Goal: Task Accomplishment & Management: Use online tool/utility

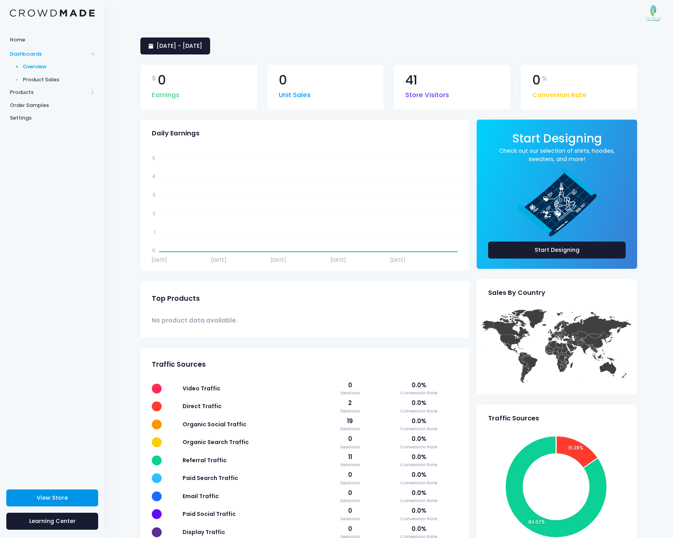
click at [61, 350] on span "View Store" at bounding box center [52, 497] width 31 height 8
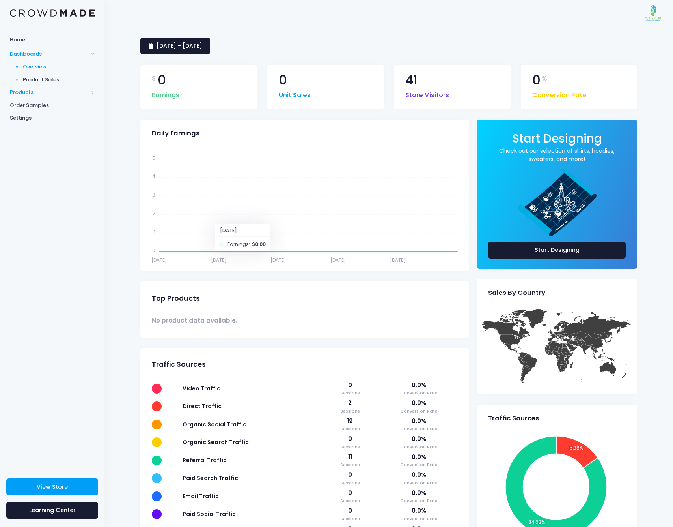
click at [28, 89] on span "Products" at bounding box center [49, 92] width 78 height 8
click at [45, 93] on span "Product Editor" at bounding box center [59, 92] width 72 height 8
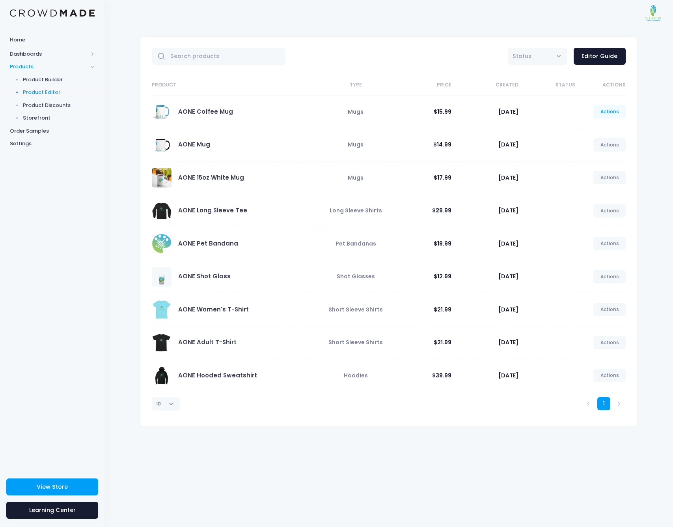
click at [604, 108] on link "Actions" at bounding box center [610, 111] width 32 height 13
click at [603, 159] on link "Unpublish" at bounding box center [602, 158] width 42 height 14
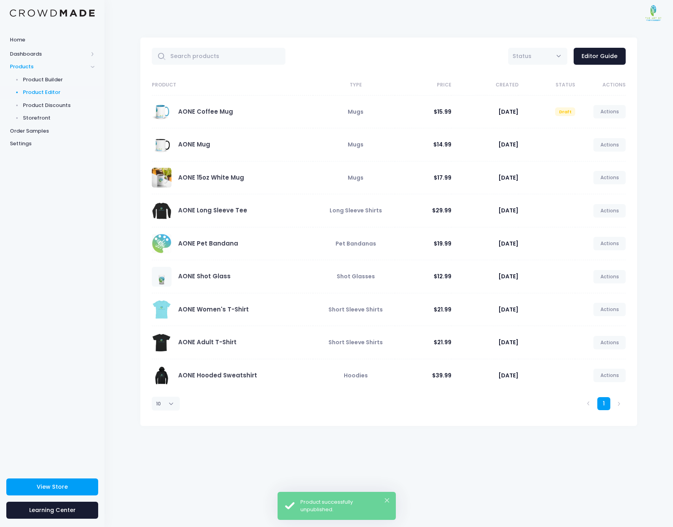
click at [613, 112] on link "Actions" at bounding box center [610, 111] width 32 height 13
click at [602, 130] on link "Edit" at bounding box center [602, 130] width 42 height 14
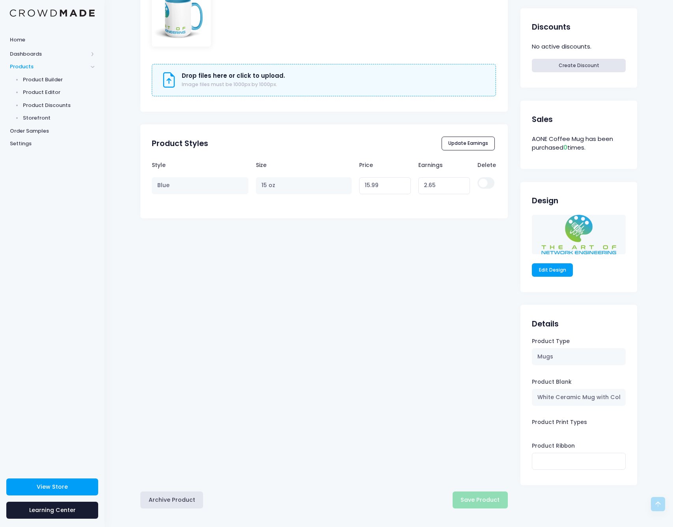
scroll to position [306, 0]
click at [174, 500] on button "Archive Product" at bounding box center [171, 500] width 63 height 17
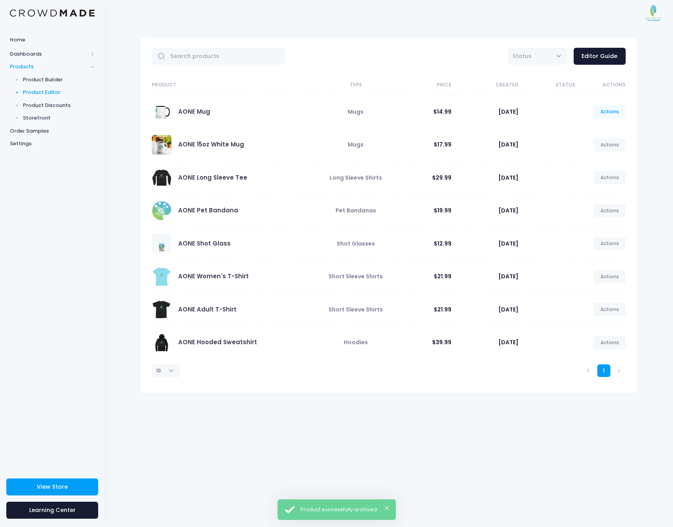
click at [614, 110] on link "Actions" at bounding box center [610, 111] width 32 height 13
click at [606, 160] on link "Unpublish" at bounding box center [602, 158] width 42 height 14
click at [607, 114] on link "Actions" at bounding box center [610, 111] width 32 height 13
click at [593, 128] on link "Edit" at bounding box center [602, 130] width 42 height 14
click at [610, 112] on link "Actions" at bounding box center [610, 111] width 32 height 13
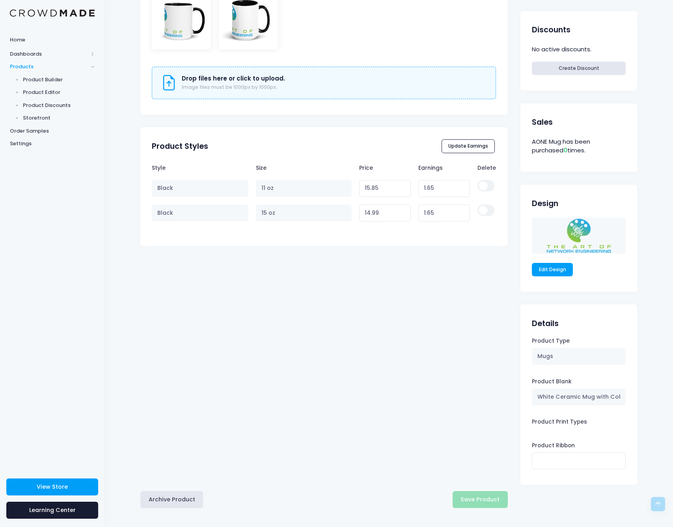
scroll to position [303, 0]
click at [181, 501] on button "Archive Product" at bounding box center [171, 500] width 63 height 17
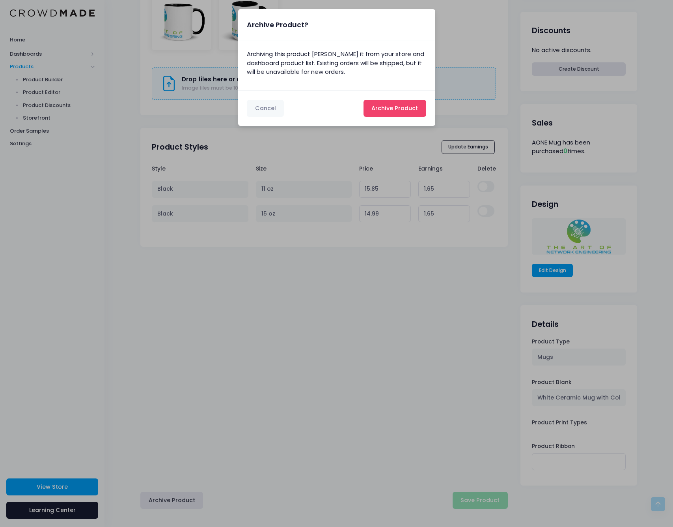
click at [409, 105] on span "Archive Product" at bounding box center [395, 108] width 47 height 8
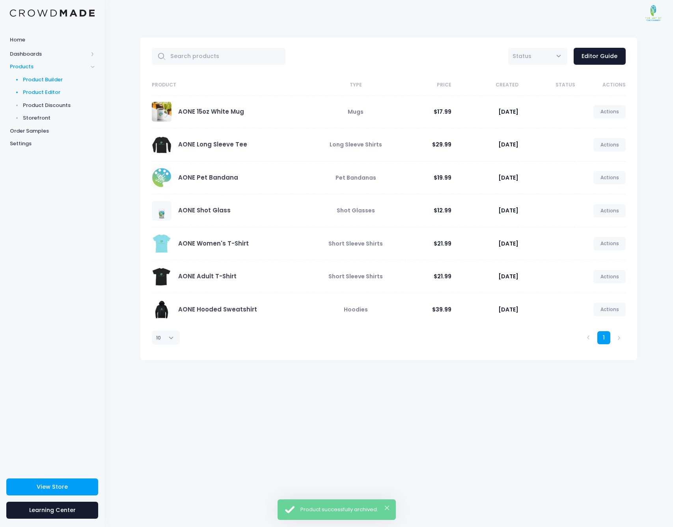
click at [41, 79] on span "Product Builder" at bounding box center [59, 80] width 72 height 8
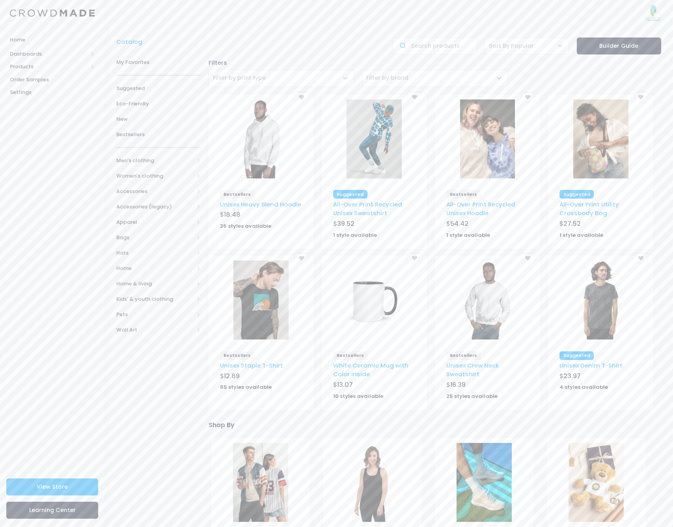
click at [377, 306] on img at bounding box center [374, 299] width 55 height 79
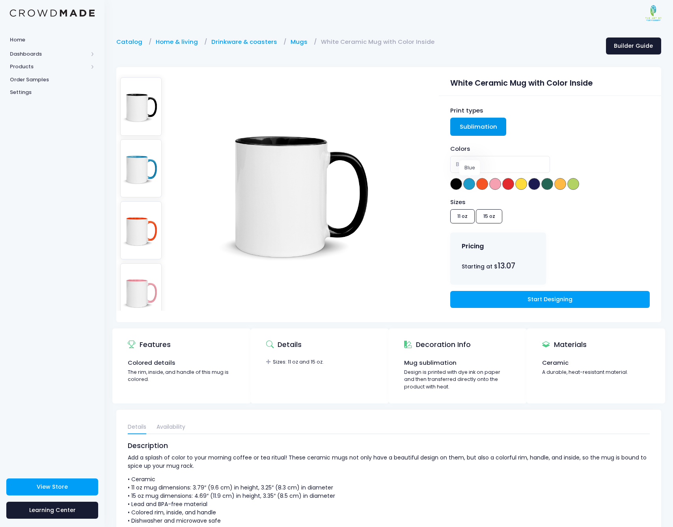
click at [469, 181] on span at bounding box center [469, 184] width 12 height 12
select select "Blue"
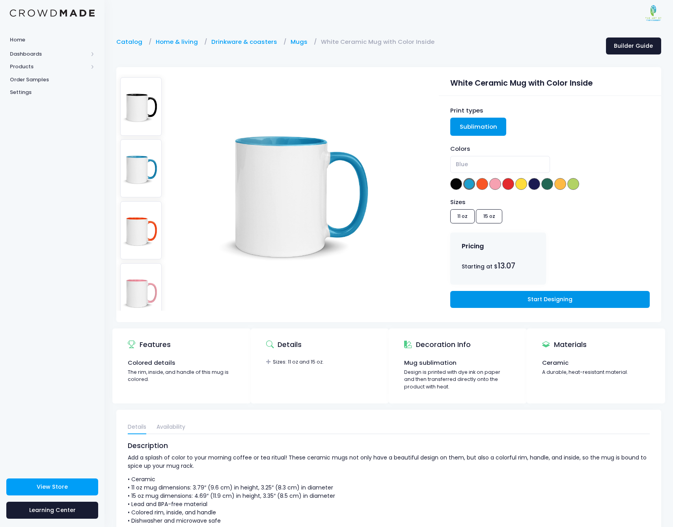
click at [547, 295] on link "Start Designing" at bounding box center [550, 299] width 200 height 17
click at [33, 67] on span "Products" at bounding box center [49, 67] width 78 height 8
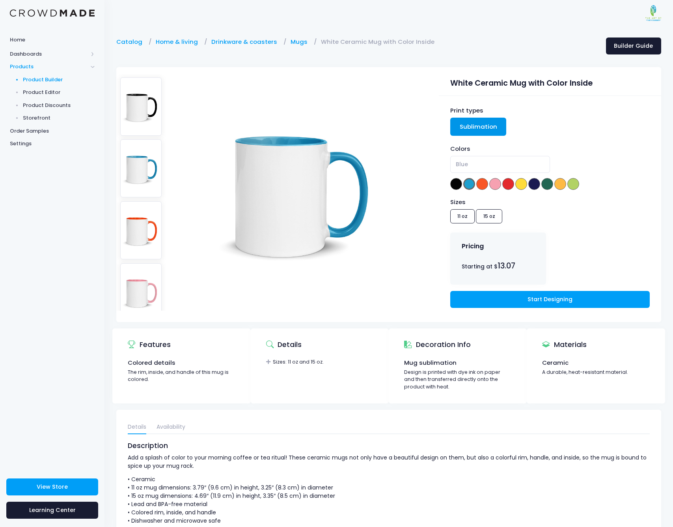
click at [43, 77] on span "Product Builder" at bounding box center [59, 80] width 72 height 8
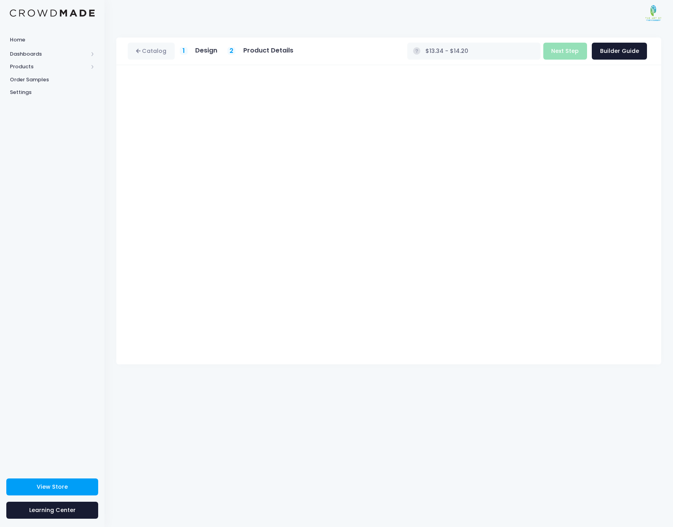
type input "$13.34"
click at [562, 50] on button "Next Step" at bounding box center [566, 51] width 44 height 17
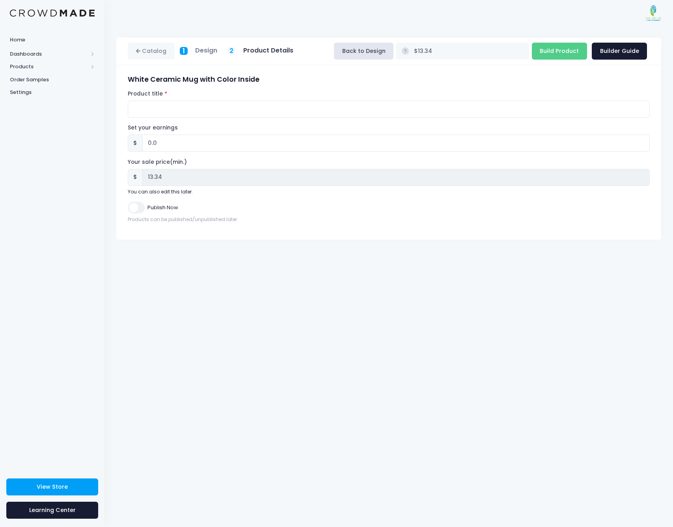
scroll to position [0, 0]
click at [191, 111] on input "Product title" at bounding box center [389, 109] width 522 height 17
type input "AONE Mug"
click at [159, 142] on input "0.0" at bounding box center [396, 143] width 508 height 17
type input "3.0"
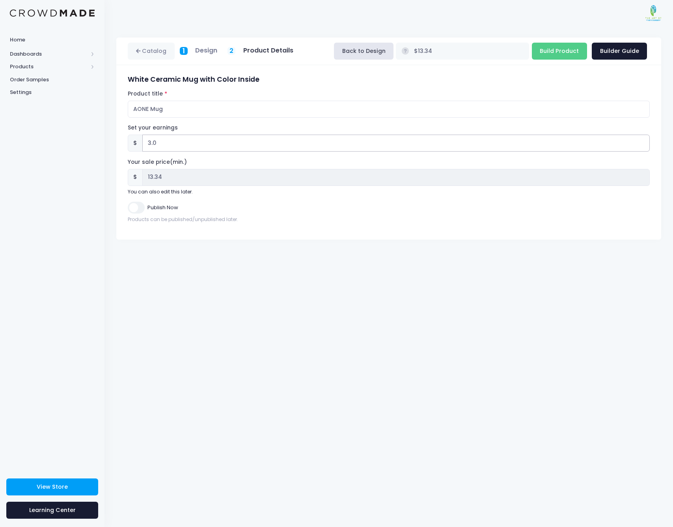
type input "$16.34"
type input "16.34"
click at [151, 143] on input "3.0" at bounding box center [396, 143] width 508 height 17
type input ".0"
type input "$13.34"
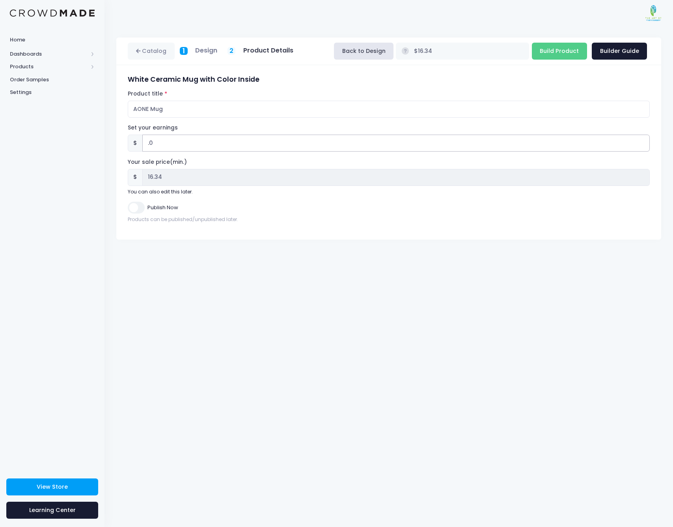
type input "13.34"
type input "4.0"
type input "$17.34"
type input "17.34"
type input "4.0"
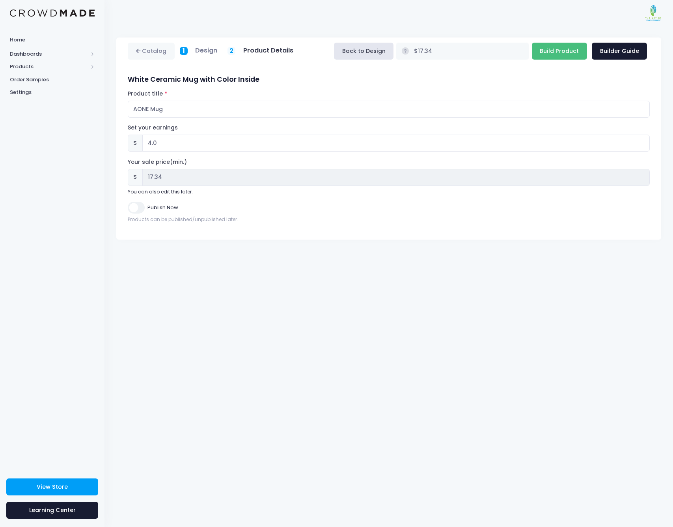
click at [564, 53] on input "Build Product" at bounding box center [559, 51] width 55 height 17
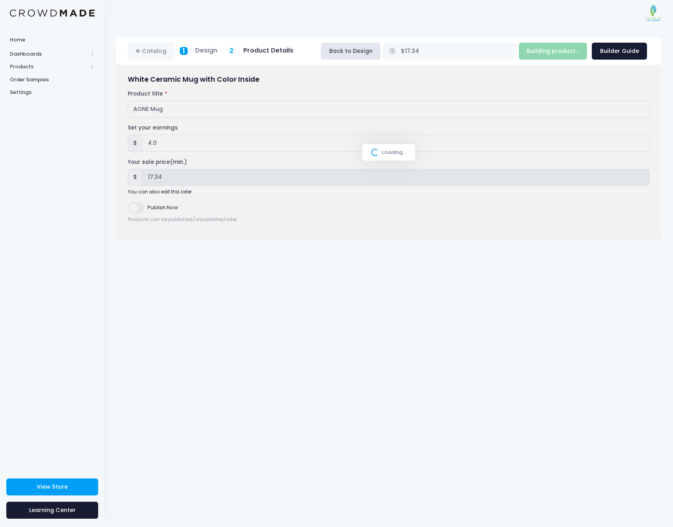
type input "Building product..."
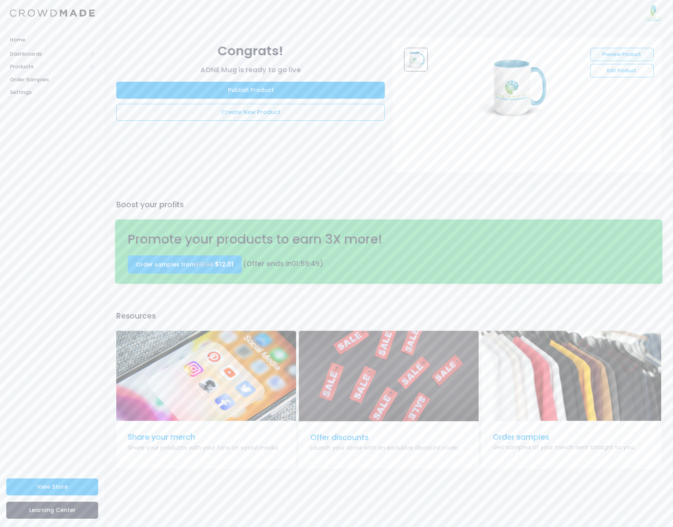
click at [630, 54] on link "Preview Product" at bounding box center [623, 54] width 64 height 13
click at [636, 73] on link "Edit Product" at bounding box center [623, 70] width 64 height 13
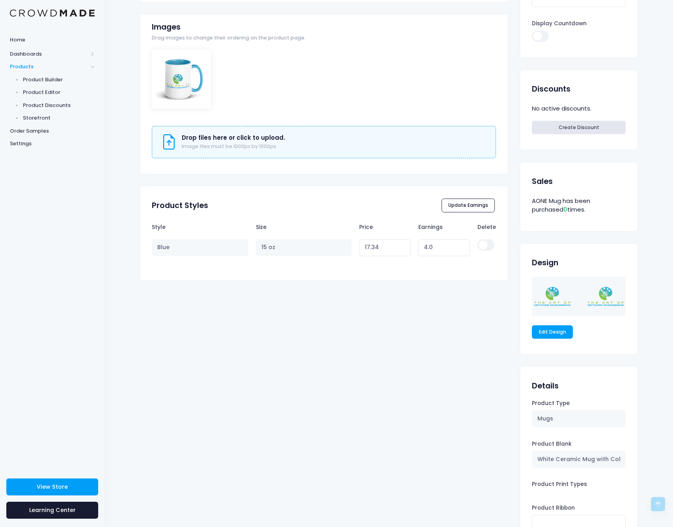
scroll to position [246, 0]
type input "4.01"
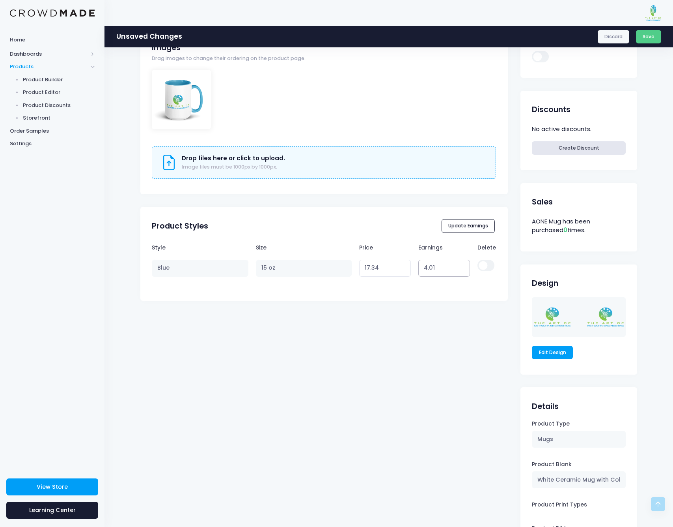
type input "17.35"
click at [461, 260] on input "4.01" at bounding box center [445, 268] width 52 height 17
click at [461, 243] on th "Earnings" at bounding box center [444, 247] width 59 height 16
drag, startPoint x: 438, startPoint y: 266, endPoint x: 418, endPoint y: 265, distance: 19.7
click at [418, 265] on td "4.01" at bounding box center [444, 268] width 59 height 24
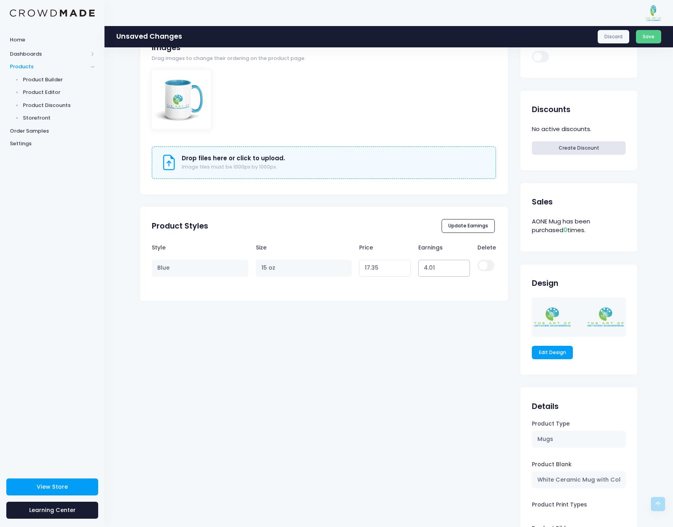
type input "6"
type input "19.34"
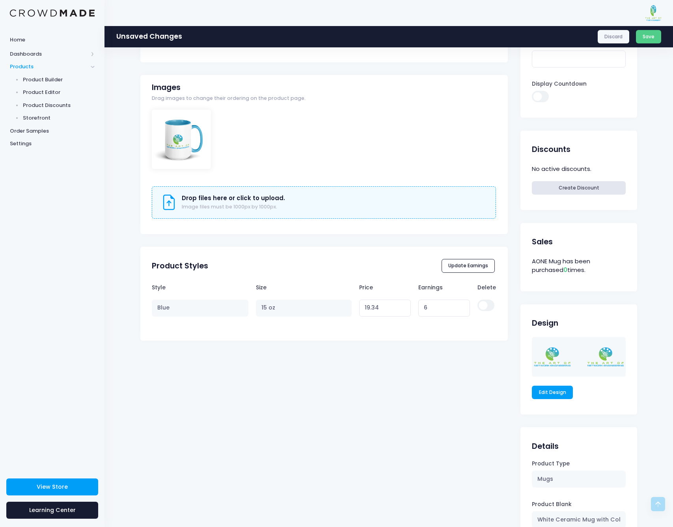
scroll to position [205, 0]
drag, startPoint x: 441, startPoint y: 308, endPoint x: 411, endPoint y: 307, distance: 30.4
click at [411, 307] on tr "Blue 15 oz 19.34 Variant price must be at least $13.34 and not more than $250 6" at bounding box center [324, 308] width 344 height 24
type input "0"
type input "13.34"
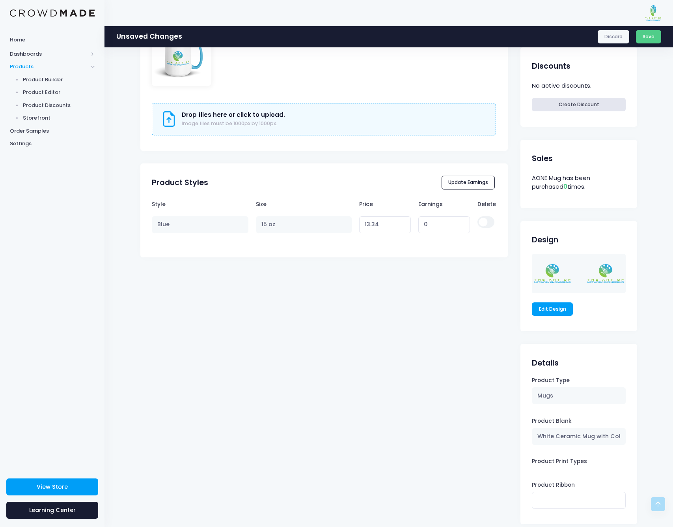
scroll to position [290, 0]
drag, startPoint x: 434, startPoint y: 223, endPoint x: 422, endPoint y: 223, distance: 11.8
click at [422, 223] on input "0" at bounding box center [445, 224] width 52 height 17
type input "6"
type input "19.34"
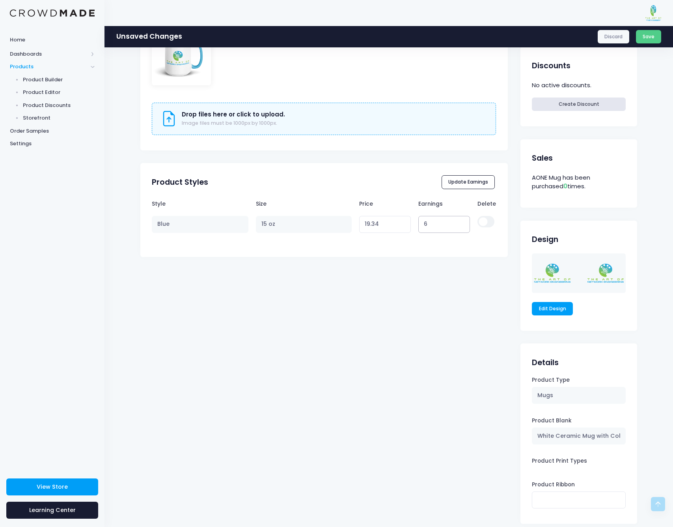
type input "6"
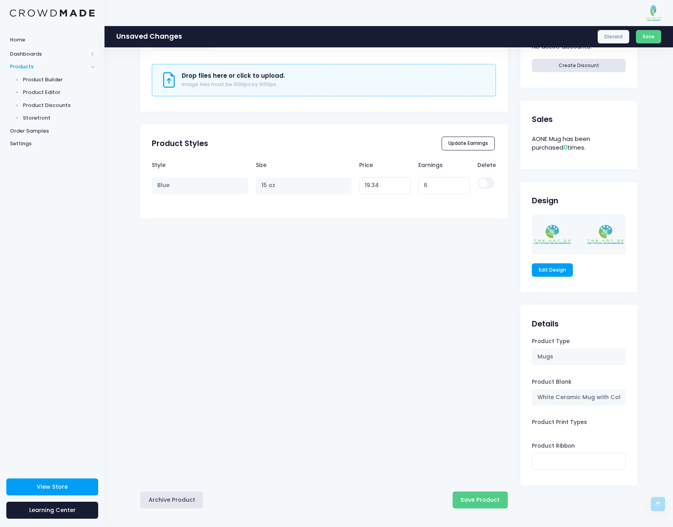
scroll to position [328, 0]
click at [482, 500] on button "Save Product" at bounding box center [480, 500] width 55 height 17
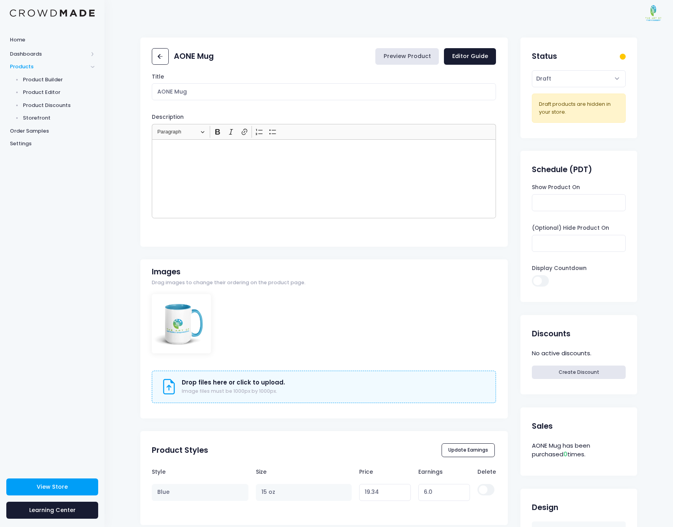
click at [420, 57] on link "Preview Product" at bounding box center [408, 56] width 64 height 17
click at [158, 55] on icon at bounding box center [160, 56] width 9 height 9
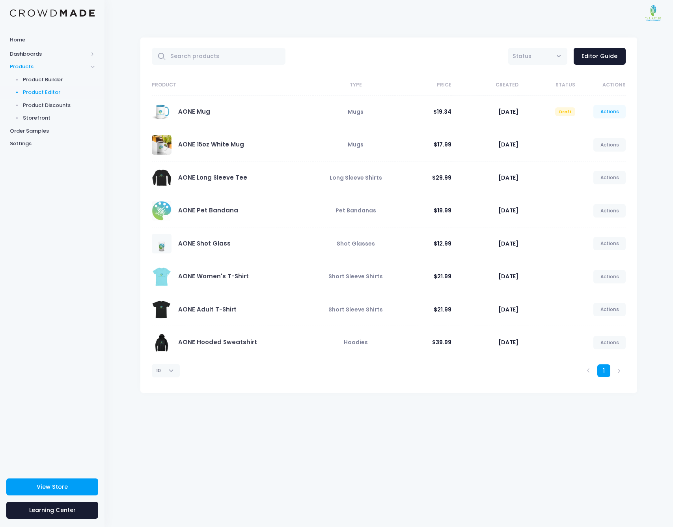
click at [613, 114] on link "Actions" at bounding box center [610, 111] width 32 height 13
click at [597, 129] on link "Edit" at bounding box center [602, 130] width 42 height 14
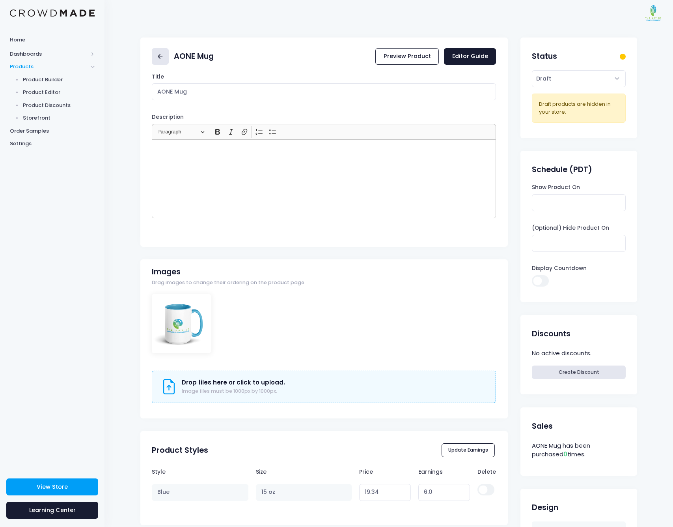
click at [160, 56] on rect at bounding box center [160, 56] width 5 height 1
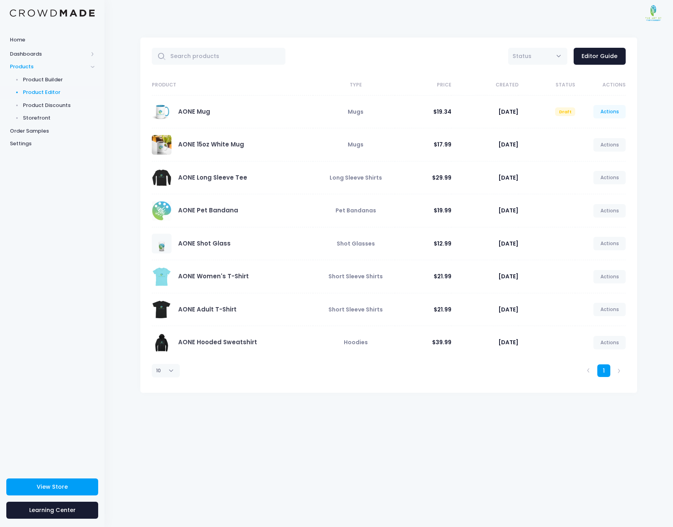
click at [609, 112] on link "Actions" at bounding box center [610, 111] width 32 height 13
click at [602, 159] on link "Publish" at bounding box center [602, 158] width 42 height 14
click at [613, 147] on link "Actions" at bounding box center [610, 144] width 32 height 13
click at [595, 161] on link "Edit" at bounding box center [602, 163] width 42 height 14
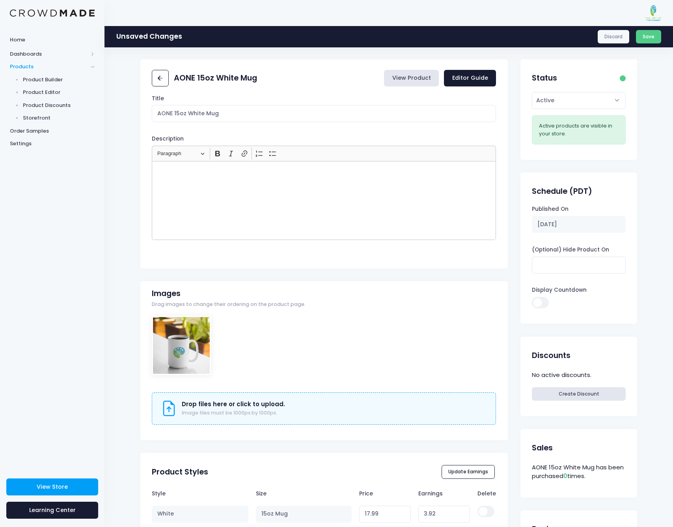
click at [424, 78] on link "View Product" at bounding box center [411, 78] width 55 height 17
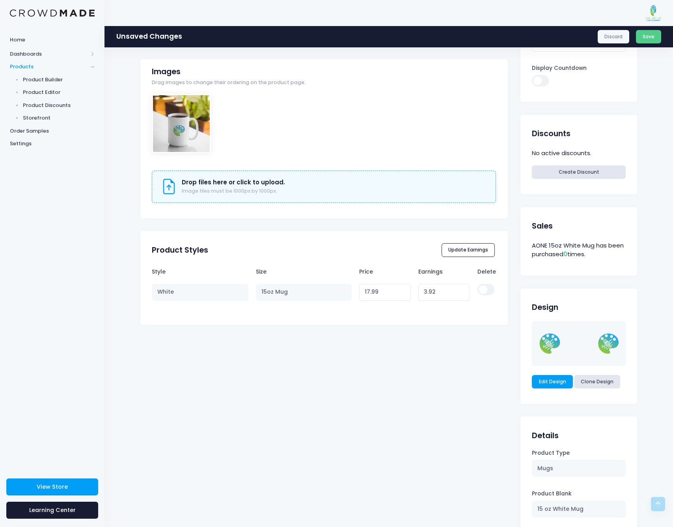
scroll to position [223, 0]
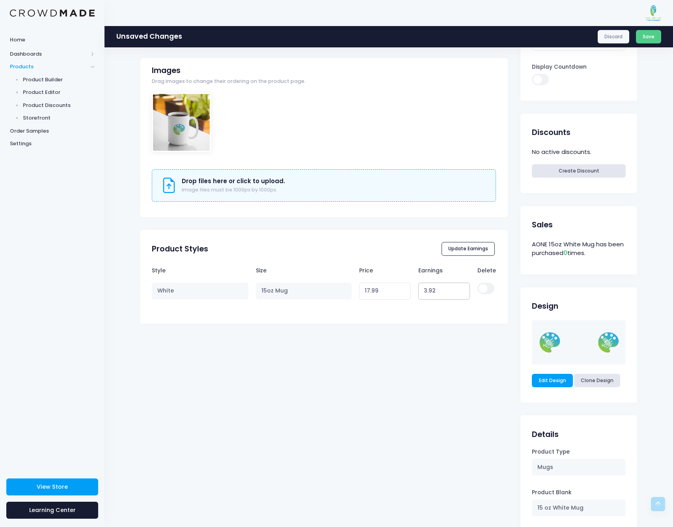
drag, startPoint x: 445, startPoint y: 287, endPoint x: 387, endPoint y: 289, distance: 58.0
click at [387, 289] on tr "White 15oz Mug 17.99 Variant price must be at least $14.07 and not more than $2…" at bounding box center [324, 290] width 344 height 24
type input "0"
type input "14.07"
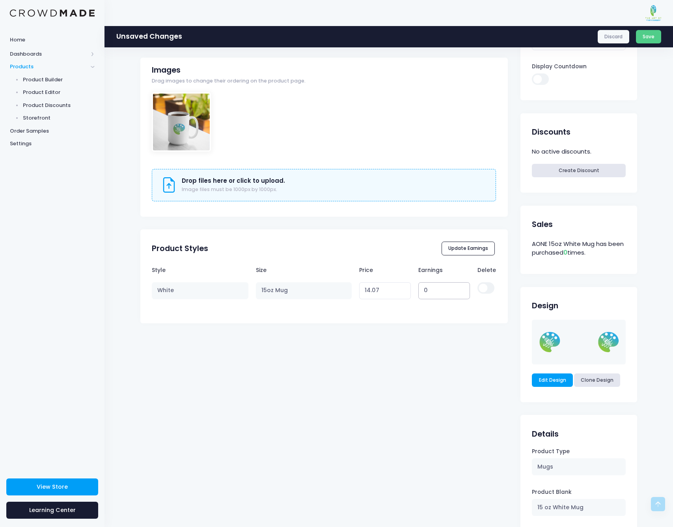
type input "0"
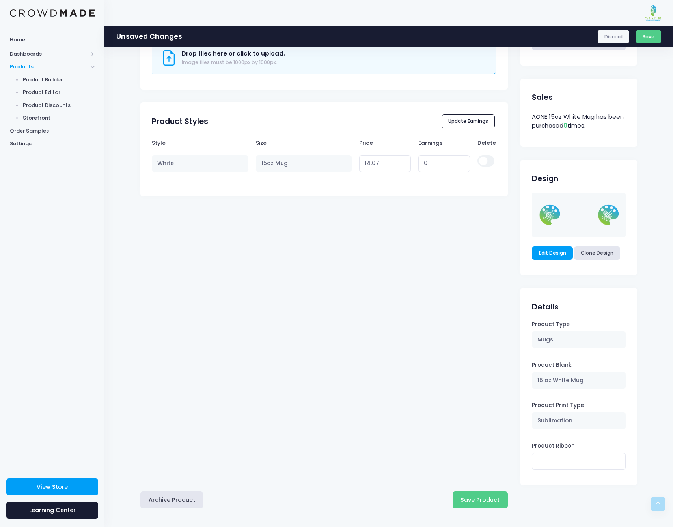
scroll to position [350, 0]
drag, startPoint x: 437, startPoint y: 157, endPoint x: 410, endPoint y: 163, distance: 27.5
click at [410, 163] on tr "White 15oz Mug 14.07 Variant price must be at least $14.07 and not more than $2…" at bounding box center [324, 163] width 344 height 24
type input "6"
type input "20.07"
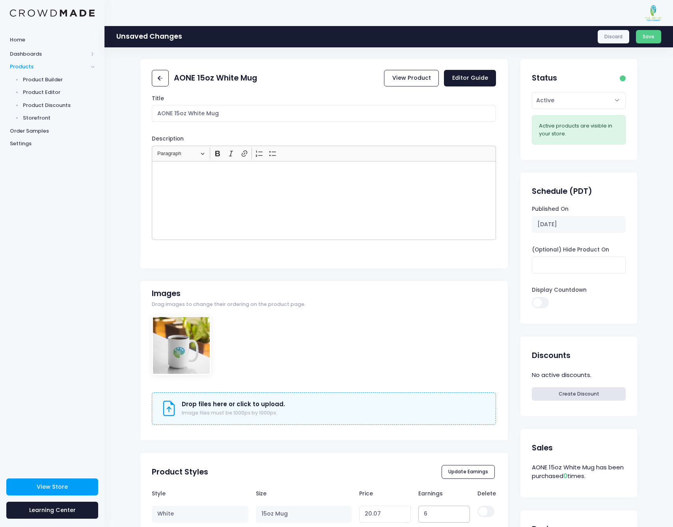
scroll to position [0, 0]
type input "6"
drag, startPoint x: 205, startPoint y: 114, endPoint x: 175, endPoint y: 115, distance: 29.6
click at [175, 115] on input "AONE 15oz White Mug" at bounding box center [324, 113] width 344 height 17
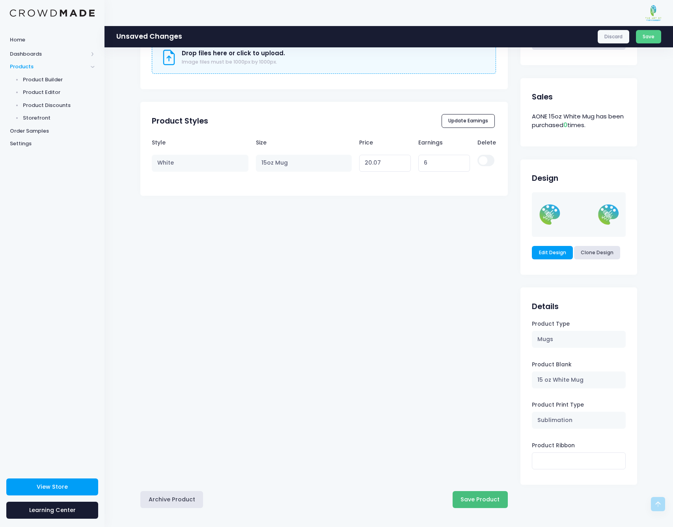
scroll to position [350, 0]
type input "AONE Logo Mug"
click at [477, 502] on button "Save Product" at bounding box center [480, 500] width 55 height 17
click at [554, 252] on link "Edit Design" at bounding box center [552, 253] width 41 height 13
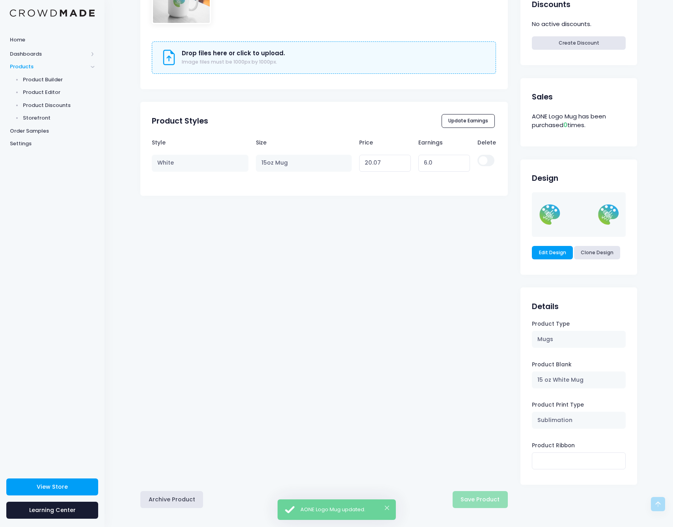
scroll to position [328, 0]
click at [547, 251] on link "Edit Design" at bounding box center [552, 253] width 41 height 13
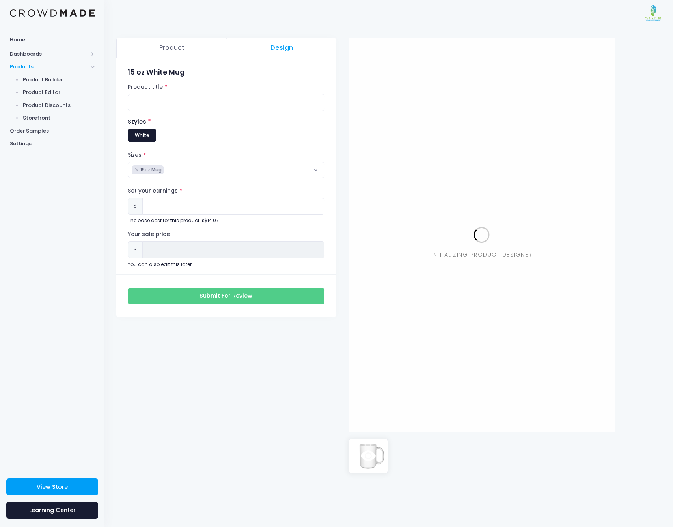
type input "0.00"
type input "14.07"
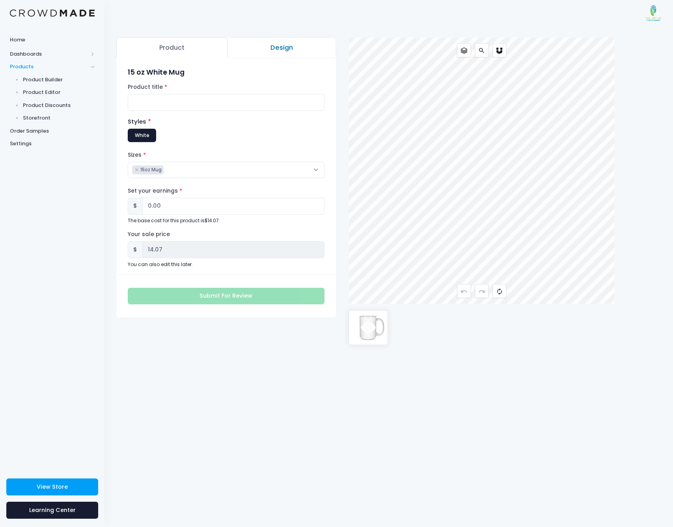
click at [290, 49] on link "Design" at bounding box center [282, 47] width 108 height 21
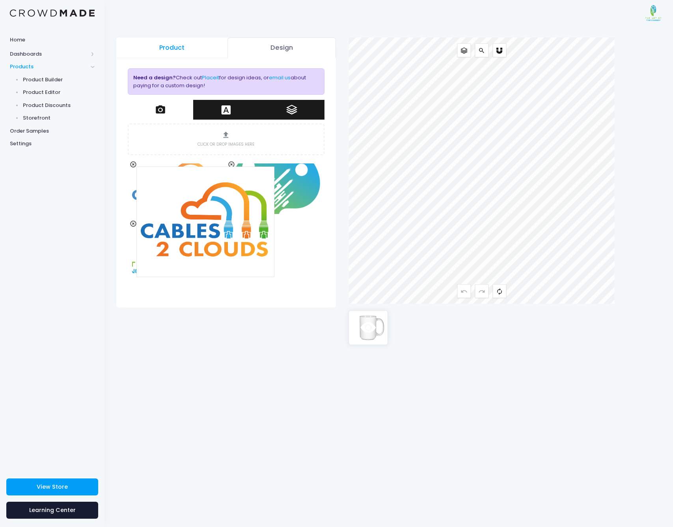
click at [133, 163] on span at bounding box center [133, 164] width 7 height 8
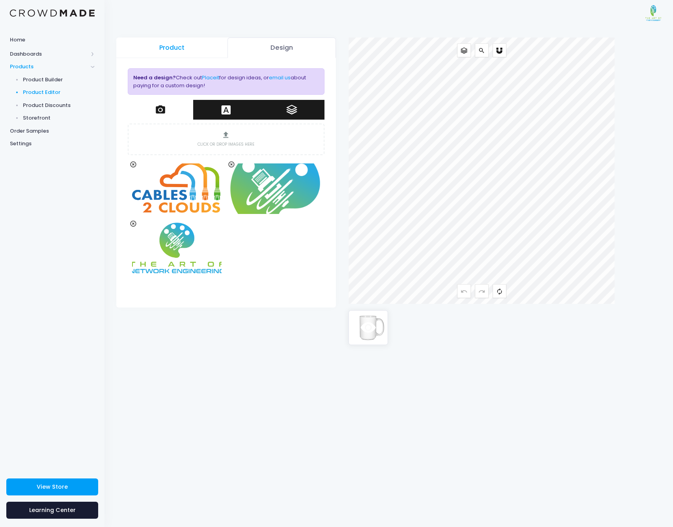
click at [42, 91] on span "Product Editor" at bounding box center [59, 92] width 72 height 8
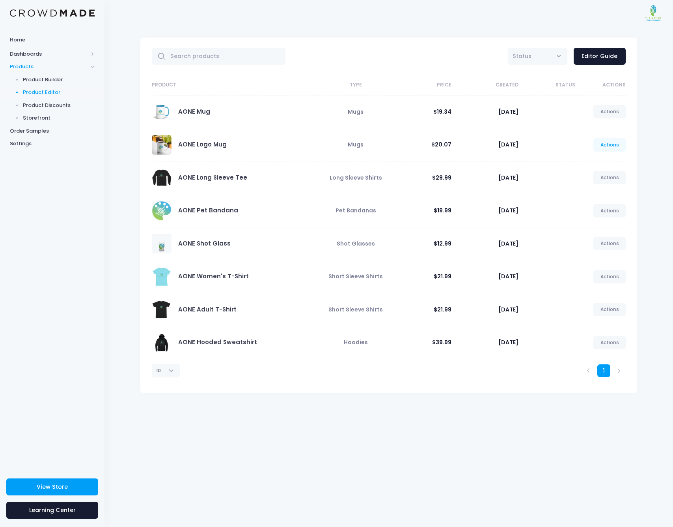
click at [610, 145] on link "Actions" at bounding box center [610, 144] width 32 height 13
click at [592, 162] on link "Edit" at bounding box center [602, 163] width 42 height 14
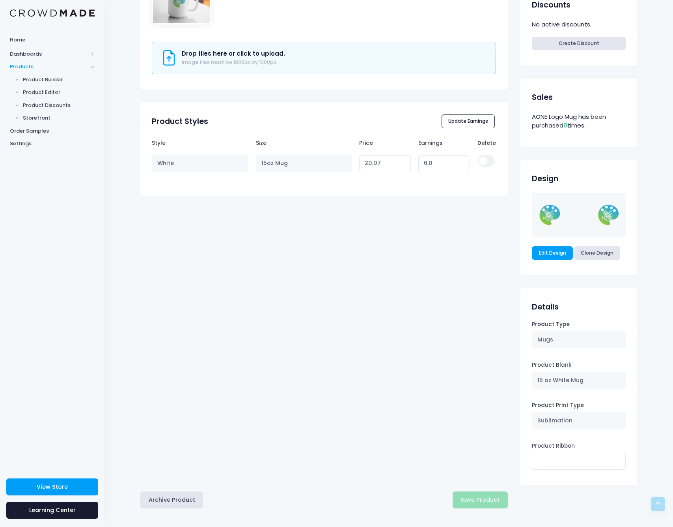
scroll to position [328, 0]
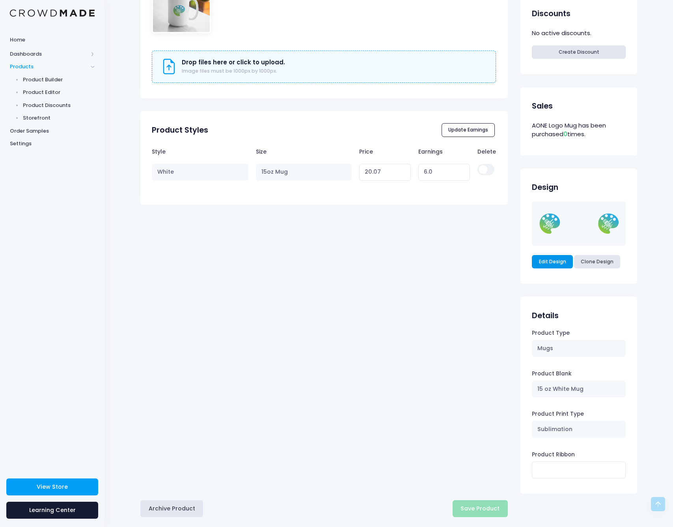
click at [548, 260] on link "Edit Design" at bounding box center [552, 261] width 41 height 13
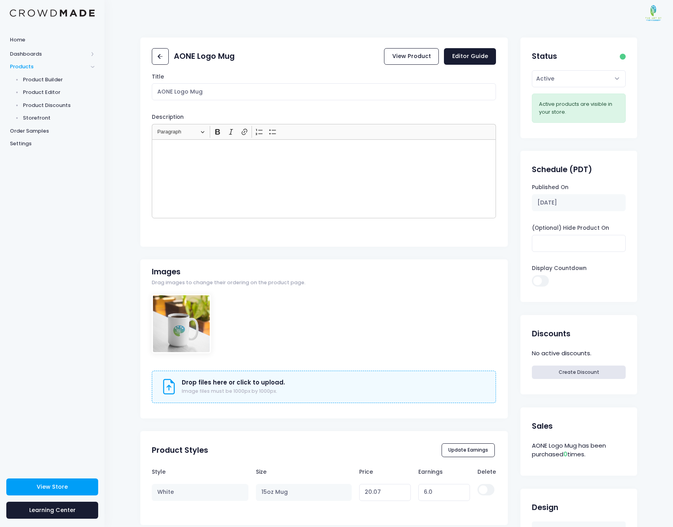
scroll to position [0, 0]
click at [163, 50] on link at bounding box center [160, 56] width 17 height 17
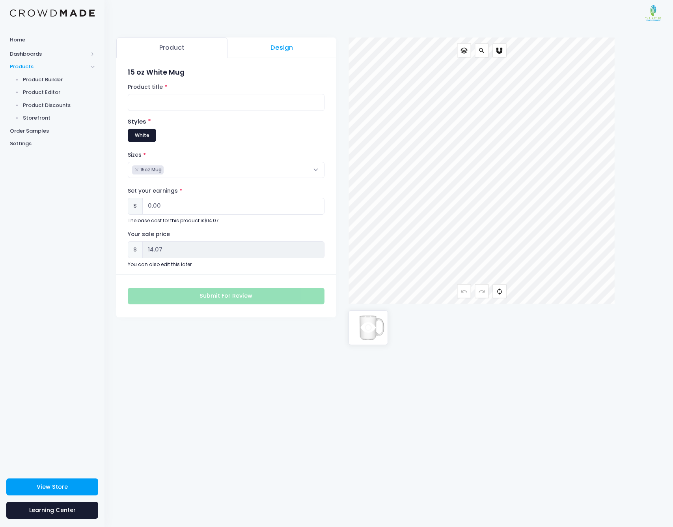
click at [364, 328] on icon at bounding box center [368, 328] width 15 height 22
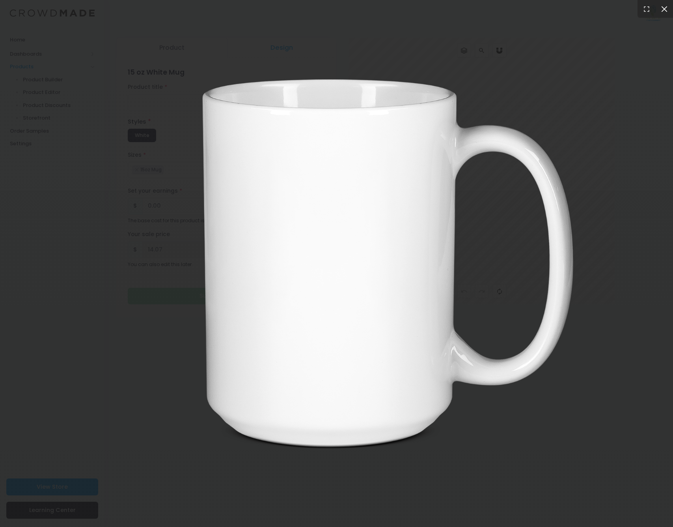
click at [664, 7] on icon at bounding box center [665, 9] width 8 height 8
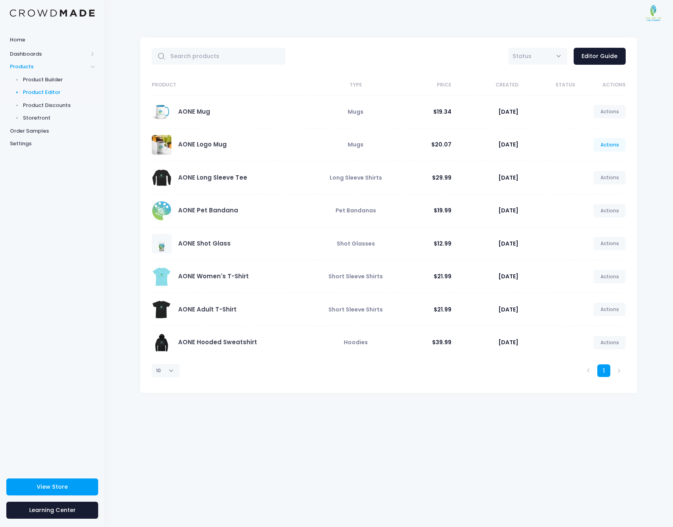
click at [613, 143] on link "Actions" at bounding box center [610, 144] width 32 height 13
click at [602, 190] on link "Unpublish" at bounding box center [602, 191] width 42 height 14
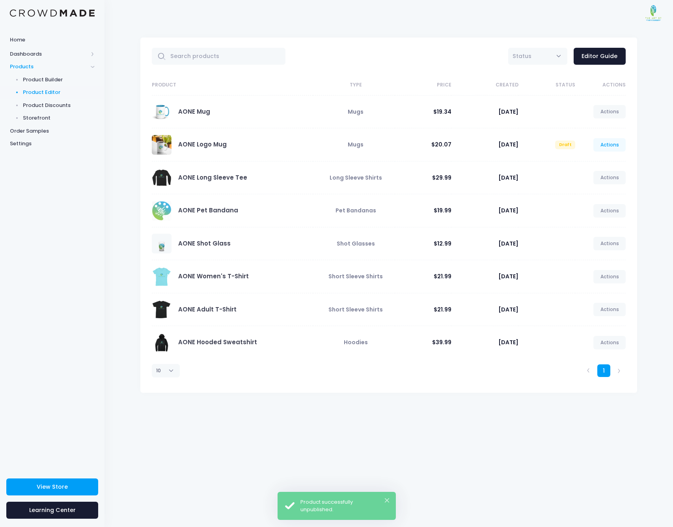
click at [607, 144] on link "Actions" at bounding box center [610, 144] width 32 height 13
click at [587, 161] on link "Edit" at bounding box center [602, 163] width 42 height 14
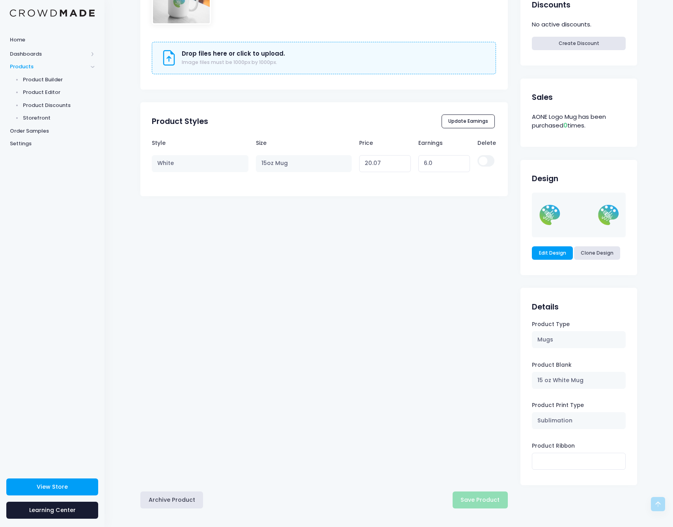
scroll to position [328, 0]
click at [170, 494] on button "Archive Product" at bounding box center [171, 500] width 63 height 17
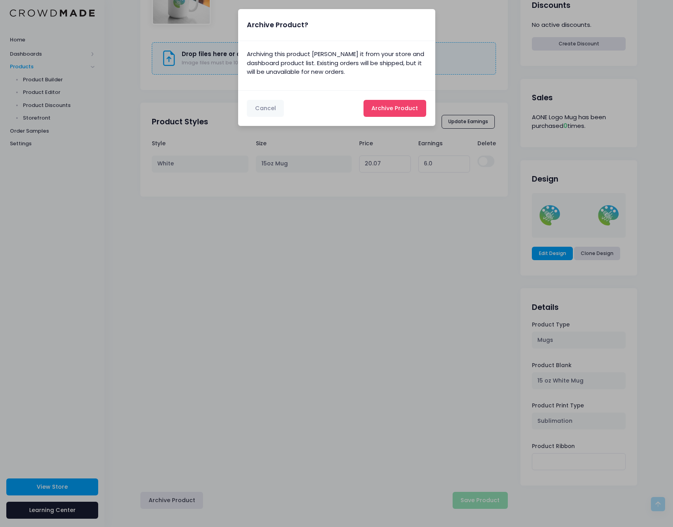
click at [395, 108] on span "Archive Product" at bounding box center [395, 108] width 47 height 8
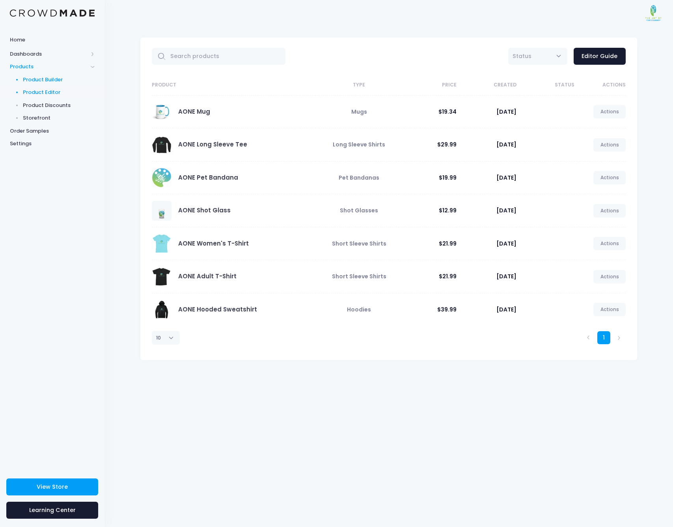
click at [47, 78] on span "Product Builder" at bounding box center [59, 80] width 72 height 8
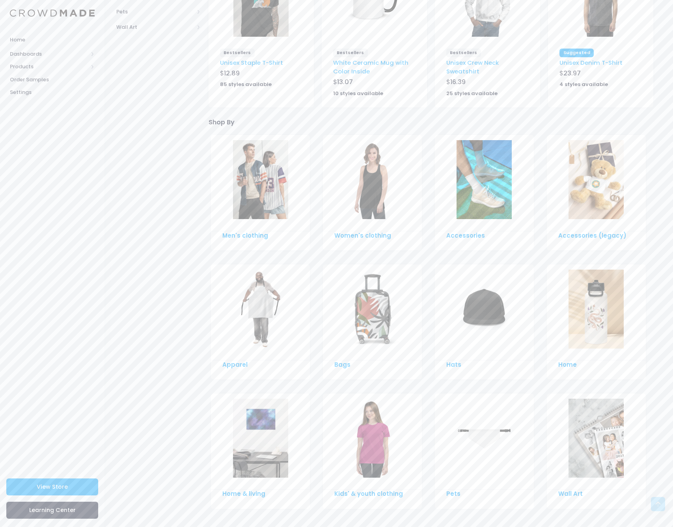
scroll to position [302, 0]
click at [601, 308] on img at bounding box center [596, 310] width 55 height 79
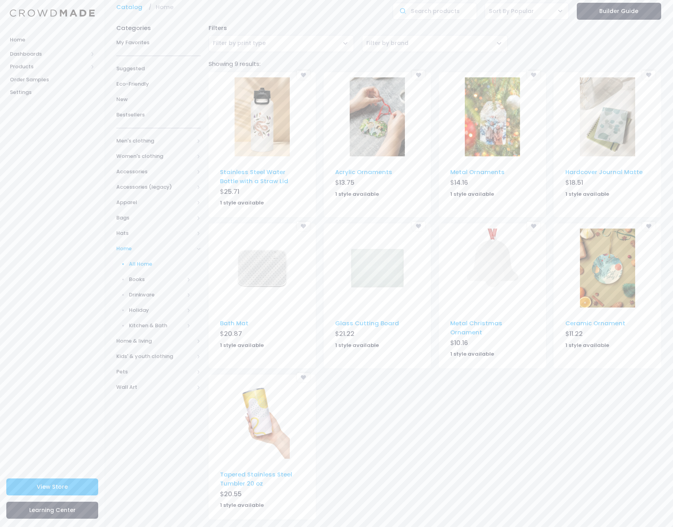
scroll to position [34, 0]
click at [262, 412] on img at bounding box center [262, 419] width 55 height 79
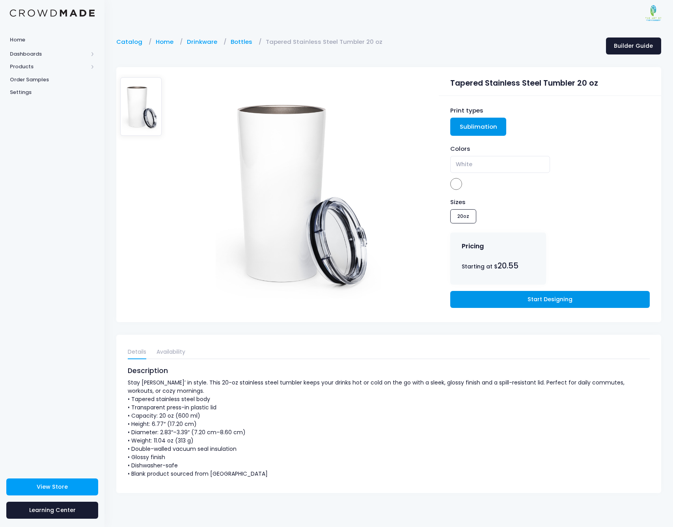
click at [556, 296] on link "Start Designing" at bounding box center [550, 299] width 200 height 17
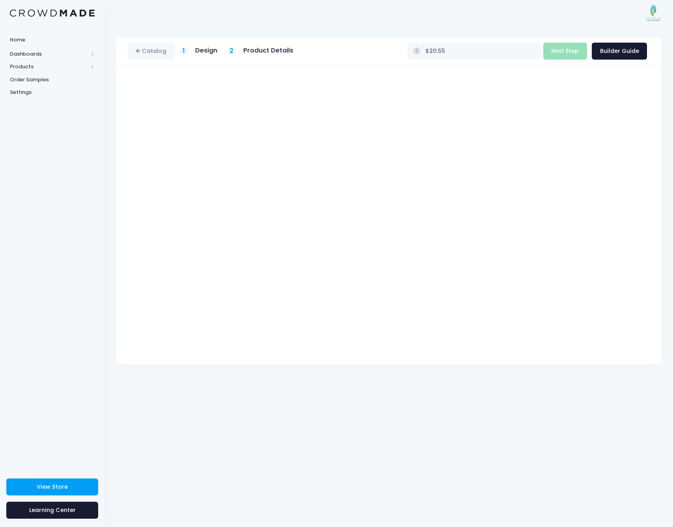
type input "$Infinity - $-Infinity"
click at [520, 427] on div "Catalog 1 Design 2 Product Details" at bounding box center [389, 276] width 569 height 501
click at [573, 53] on button "Next Step" at bounding box center [566, 51] width 44 height 17
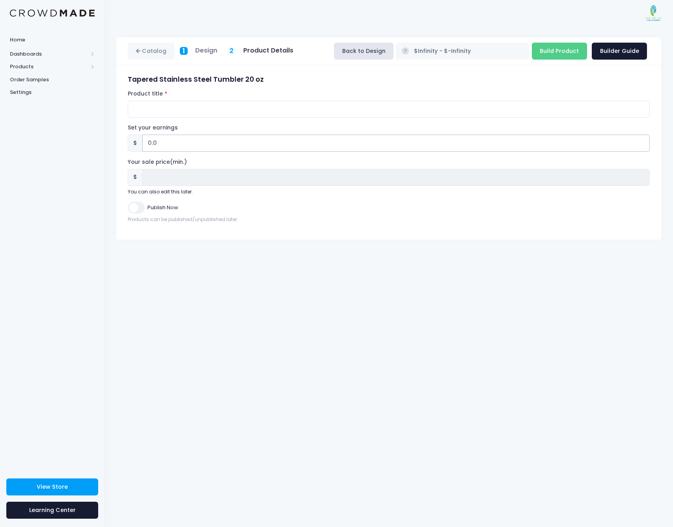
click at [123, 140] on div "Tapered Stainless Steel Tumbler 20 oz Product title Set your earnings $ 0.0 Ear…" at bounding box center [388, 152] width 545 height 174
type input "9"
click at [558, 50] on input "Build Product" at bounding box center [559, 51] width 55 height 17
click at [567, 50] on input "Build Product" at bounding box center [559, 51] width 55 height 17
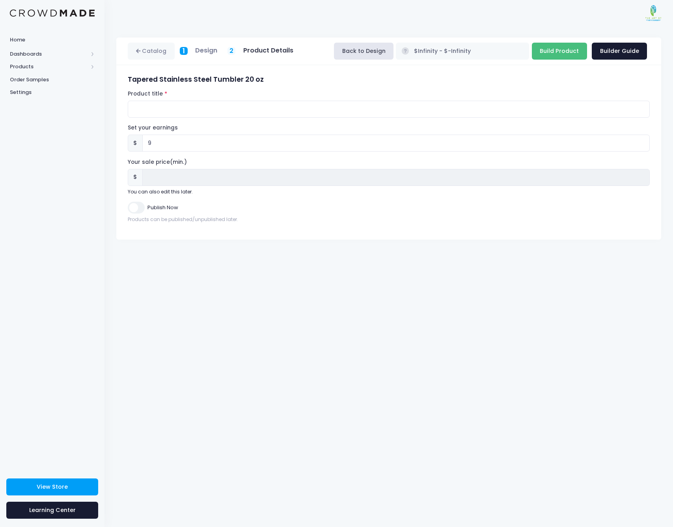
type input "Building product..."
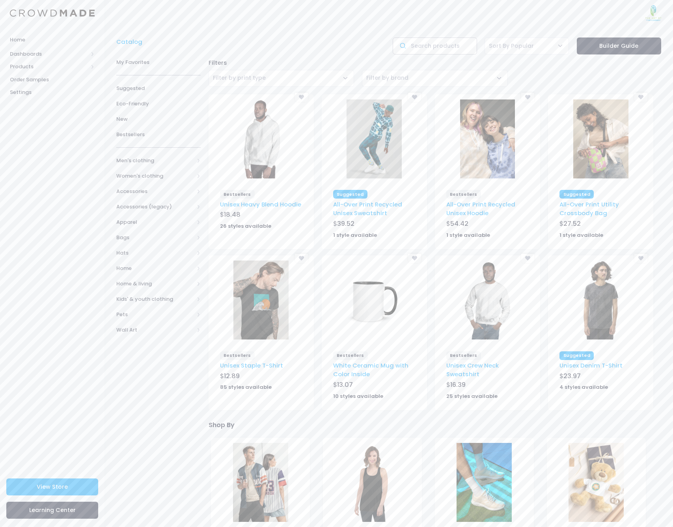
click at [447, 46] on input "text" at bounding box center [435, 45] width 84 height 17
type input "pint glass"
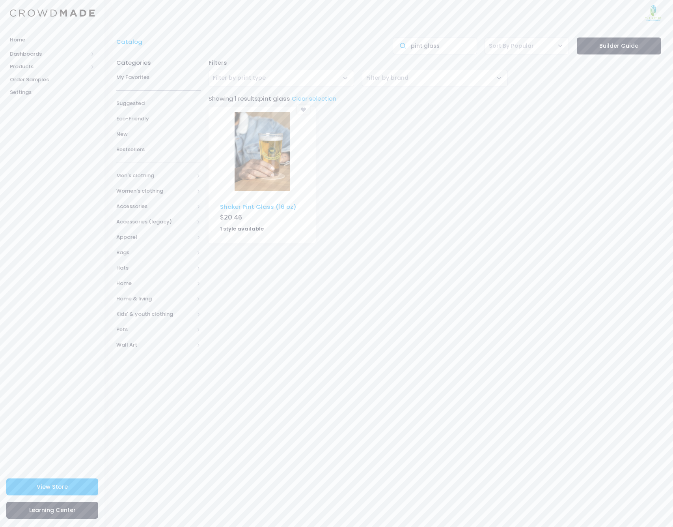
click at [273, 170] on img at bounding box center [262, 151] width 55 height 79
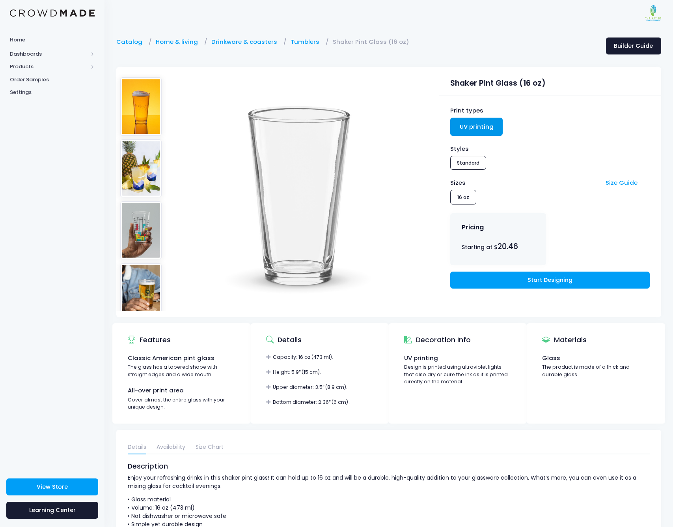
click at [144, 237] on img at bounding box center [141, 230] width 42 height 58
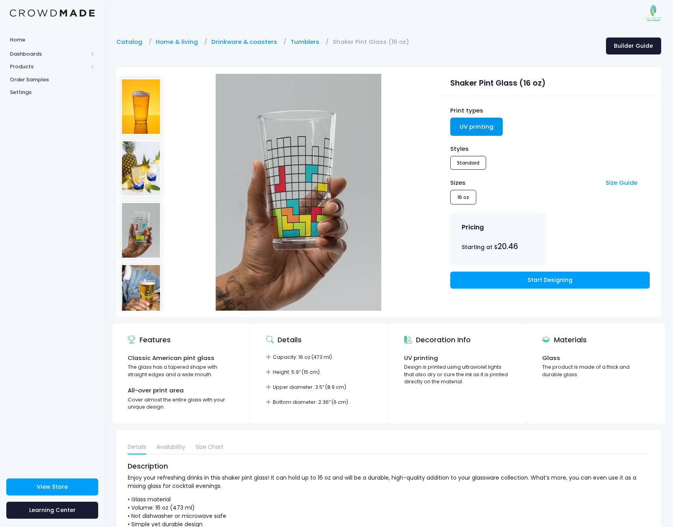
click at [145, 120] on img at bounding box center [141, 106] width 42 height 58
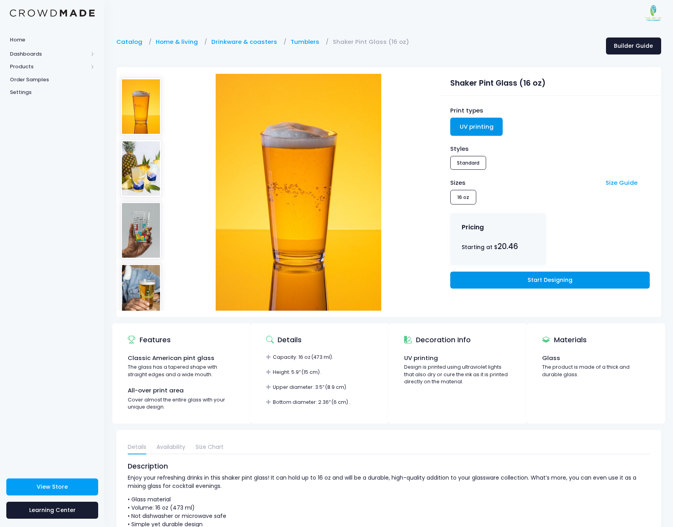
click at [555, 280] on link "Start Designing" at bounding box center [550, 279] width 200 height 17
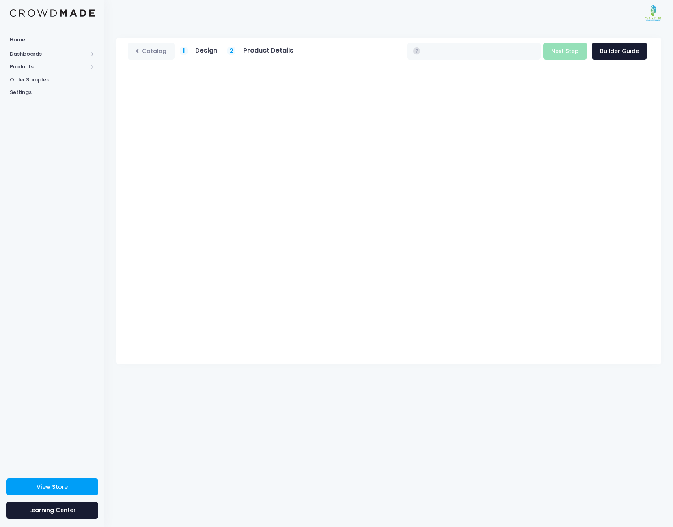
type input "$20.46"
click at [519, 400] on div "Catalog 1 Design 2 Product Details" at bounding box center [389, 276] width 569 height 501
click at [568, 52] on button "Next Step" at bounding box center [566, 51] width 44 height 17
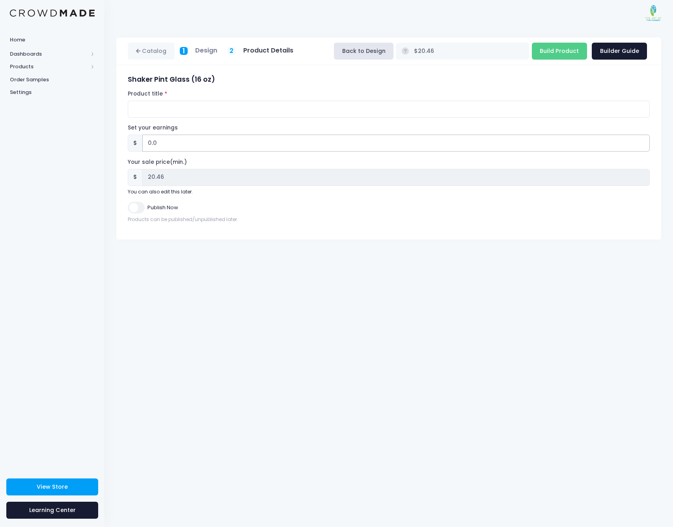
scroll to position [0, 0]
drag, startPoint x: 172, startPoint y: 143, endPoint x: 123, endPoint y: 141, distance: 49.0
click at [123, 141] on div "Shaker Pint Glass (16 oz) Product title Set your earnings $ 0.0 Earnings can't …" at bounding box center [388, 152] width 545 height 174
type input "8"
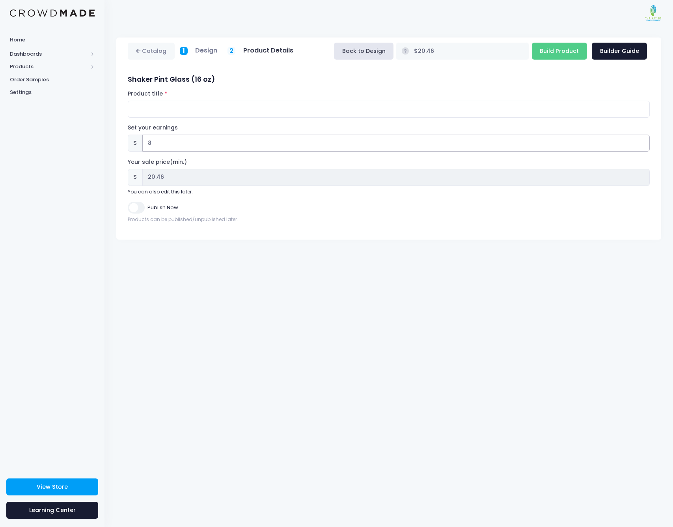
type input "$28.46"
type input "28.46"
type input "8"
click at [564, 54] on input "Build Product" at bounding box center [559, 51] width 55 height 17
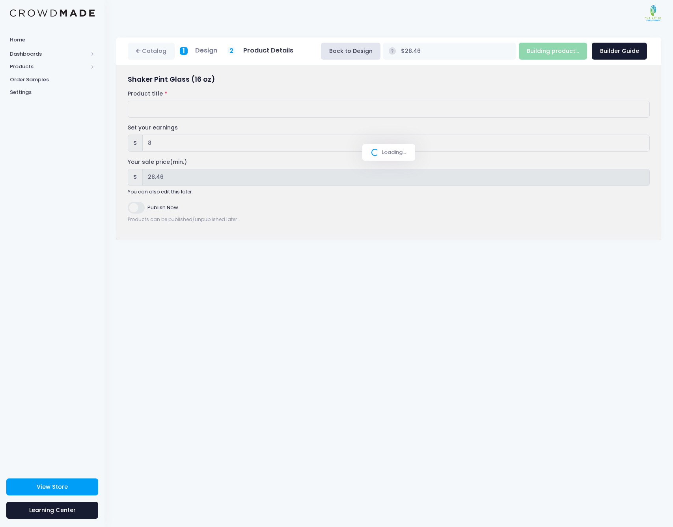
type input "Build Product"
